Goal: Task Accomplishment & Management: Use online tool/utility

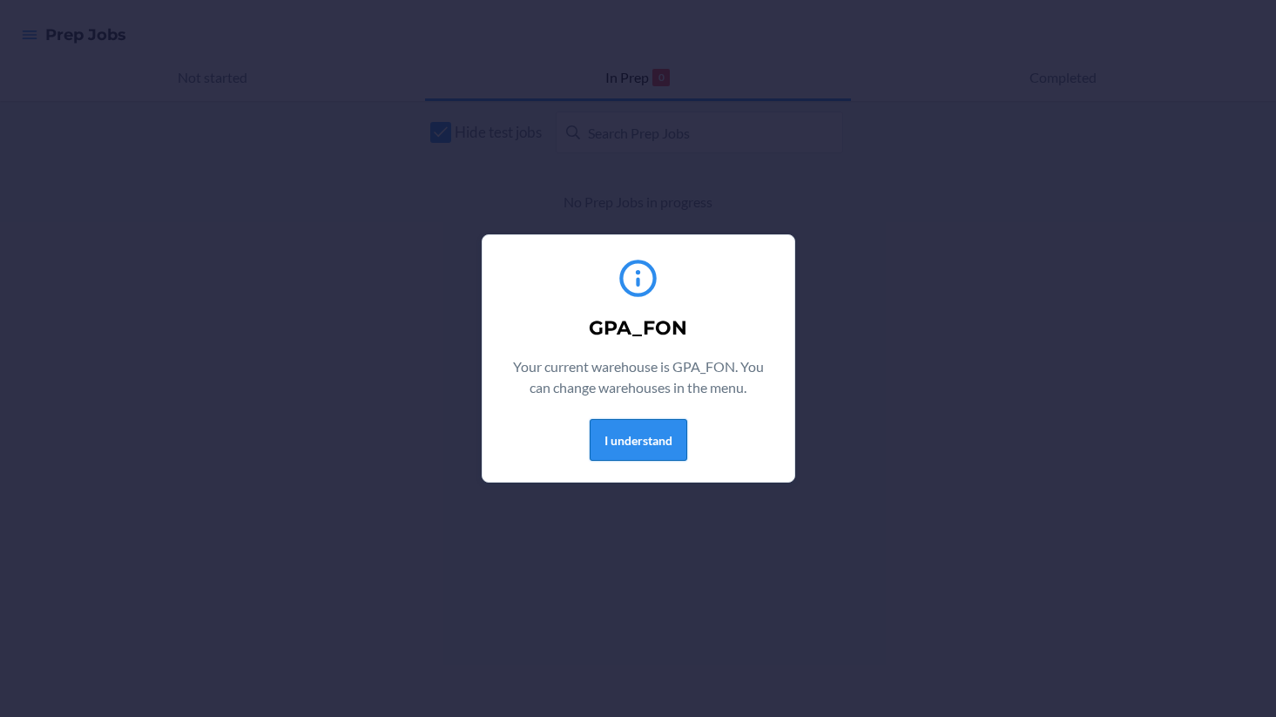
click at [636, 449] on button "I understand" at bounding box center [639, 440] width 98 height 42
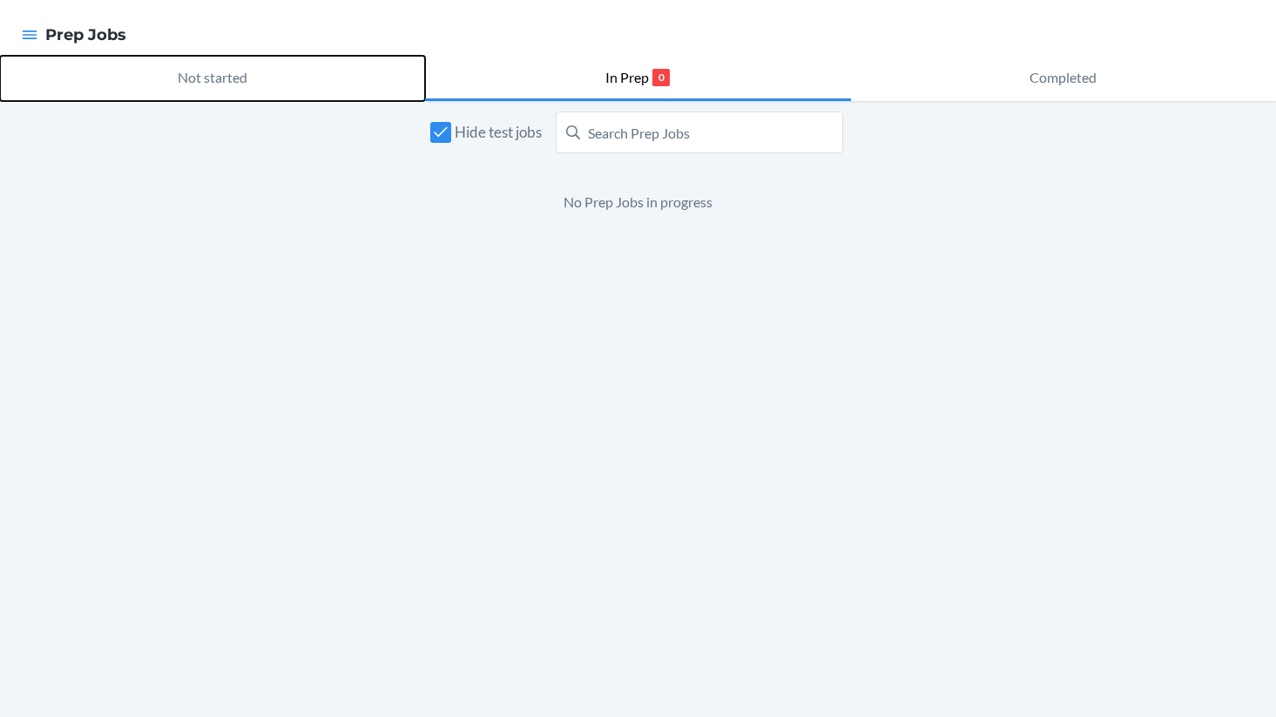
click at [23, 60] on button "Not started" at bounding box center [212, 78] width 425 height 45
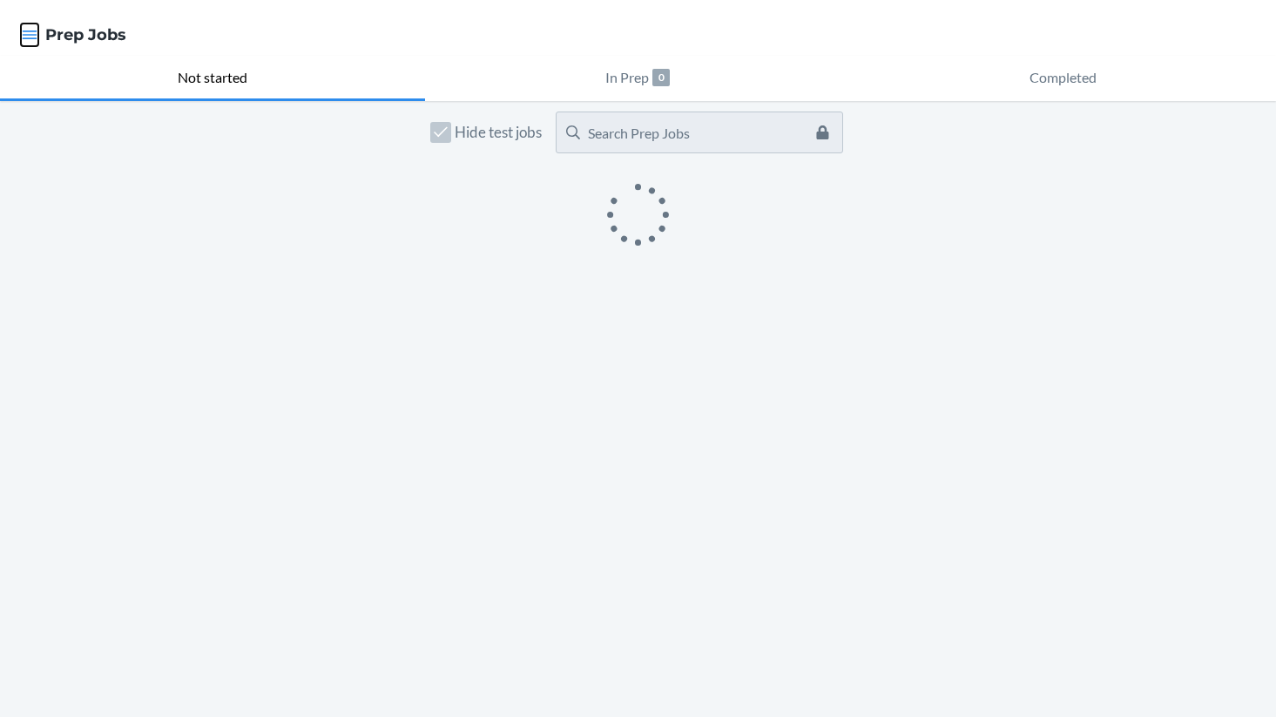
click at [27, 30] on icon "button" at bounding box center [29, 34] width 17 height 17
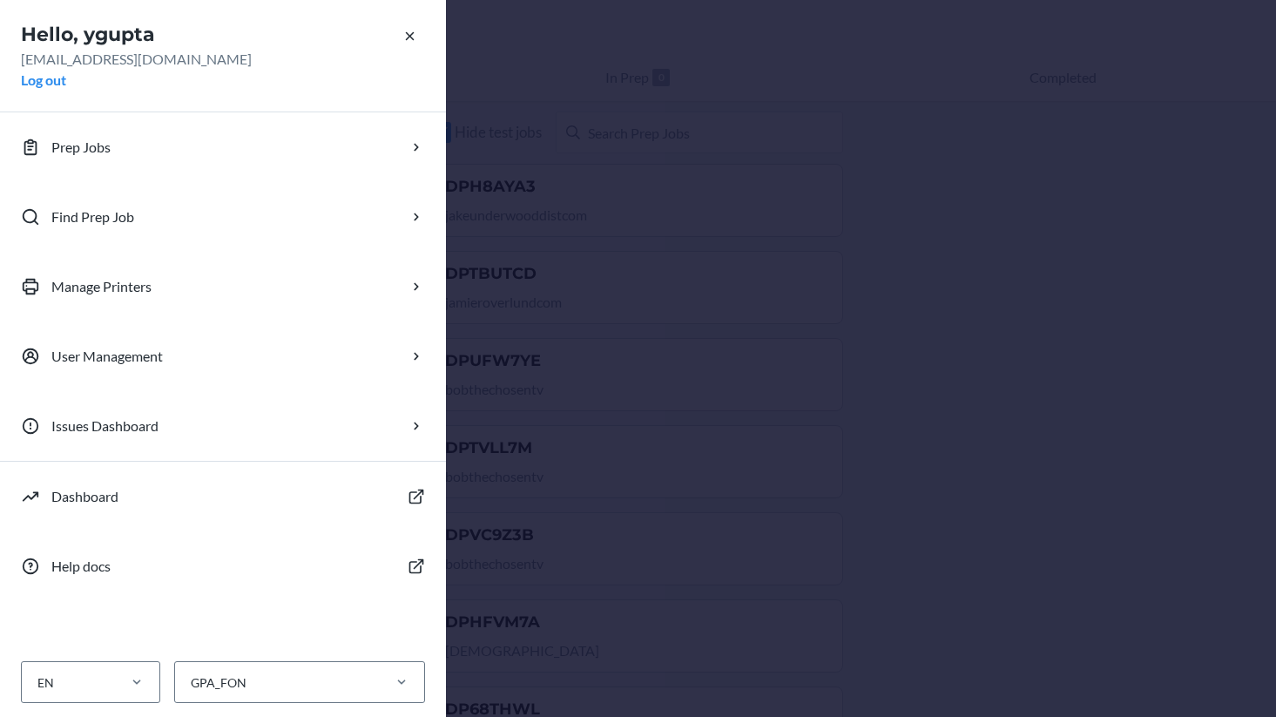
click at [565, 271] on div "Hello, ygupta ygupta@flexport.com Log out Prep Jobs Find Prep Job Manage Printe…" at bounding box center [638, 358] width 1276 height 717
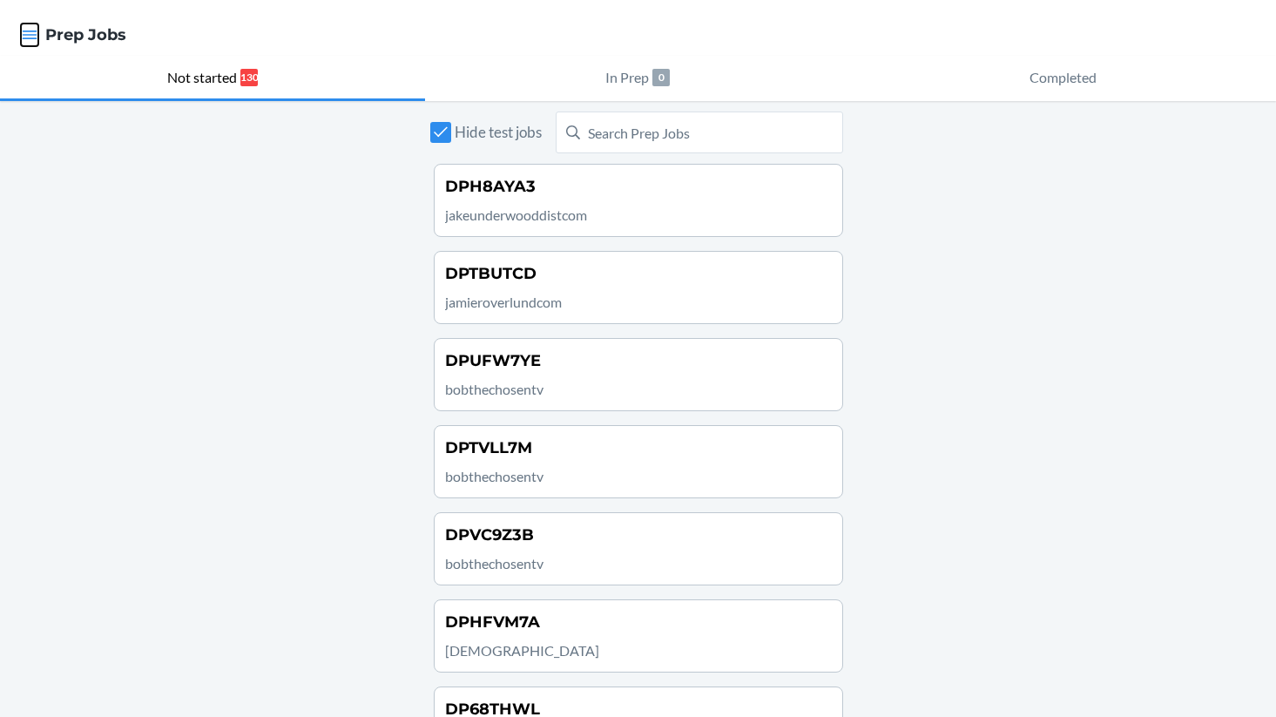
click at [35, 31] on icon "button" at bounding box center [30, 34] width 15 height 9
